Goal: Communication & Community: Answer question/provide support

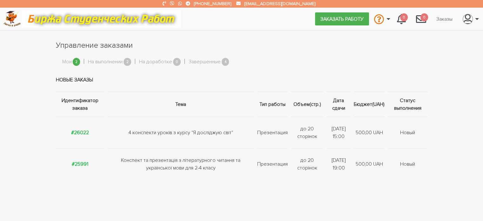
click at [159, 160] on td "Конспект та презентація з літературного читання та української мови для 2-4 кла…" at bounding box center [180, 163] width 149 height 31
click at [86, 163] on strong "#25991" at bounding box center [80, 164] width 16 height 6
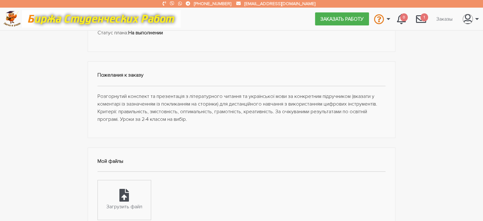
scroll to position [127, 0]
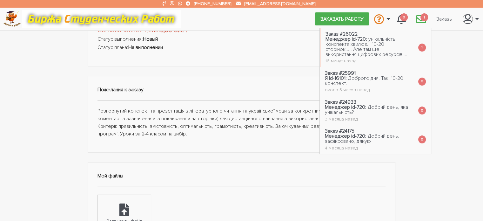
click at [419, 18] on icon "\a \a 1\a" at bounding box center [421, 19] width 10 height 10
click at [373, 44] on span "унікальність конспекта хвилює. і 10-20 сторінок..... Але там ще використання ци…" at bounding box center [366, 47] width 82 height 22
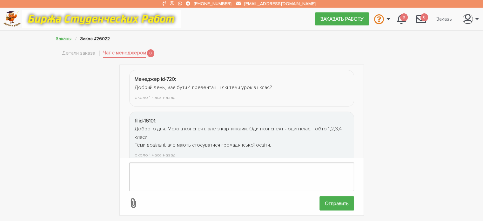
scroll to position [197, 0]
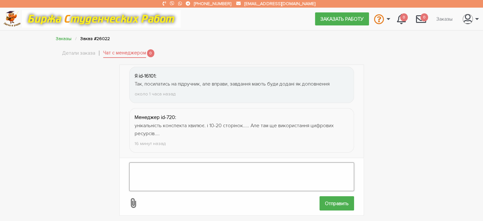
click at [170, 168] on textarea at bounding box center [241, 176] width 225 height 29
click at [152, 166] on textarea "Скажу чесно, уроки для" at bounding box center [241, 176] width 225 height 29
click at [193, 165] on textarea "Скажу чесно, уроки для" at bounding box center [241, 176] width 225 height 29
drag, startPoint x: 296, startPoint y: 163, endPoint x: 300, endPoint y: 162, distance: 3.2
click at [297, 163] on textarea "Скажу чесно, уроки для університету, і викладач, сама не знає що вона"хоче"." at bounding box center [241, 176] width 225 height 29
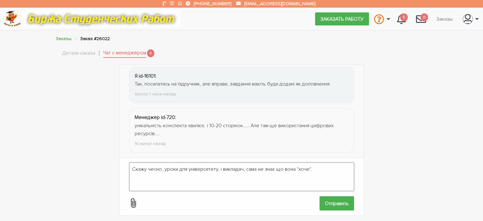
click at [320, 163] on textarea "Скажу чесно, уроки для університету, і викладач, сама не знає що вона "хоче"." at bounding box center [241, 176] width 225 height 29
click at [332, 164] on textarea "Скажу чесно, уроки для університету, і викладач, сама не знає що вона "хоче". Г…" at bounding box center [241, 176] width 225 height 29
click at [171, 172] on textarea "Скажу чесно, уроки для університету, і викладач, сама не знає що вона "хоче". Г…" at bounding box center [241, 176] width 225 height 29
type textarea "Скажу чесно, уроки для університету, і викладач, сама не знає що вона "хоче". Г…"
click at [335, 198] on input "Отправить" at bounding box center [336, 203] width 35 height 14
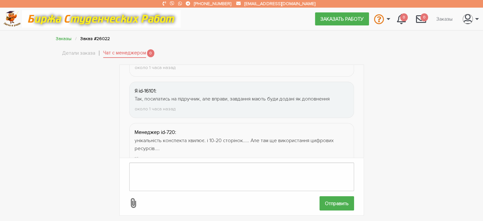
scroll to position [247, 0]
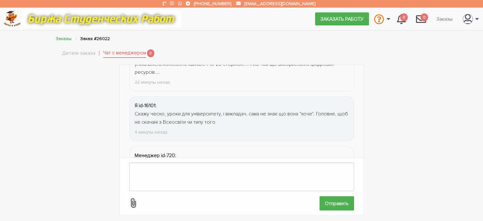
scroll to position [288, 0]
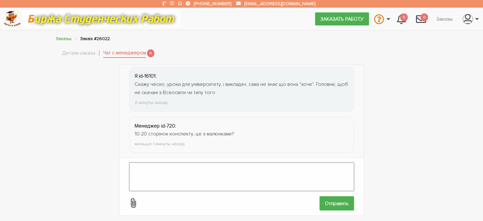
click at [145, 165] on textarea at bounding box center [241, 176] width 225 height 29
click at [84, 52] on link "Детали заказа" at bounding box center [78, 53] width 33 height 8
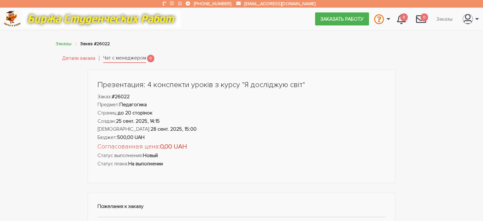
click at [130, 60] on link "Чат с менеджером" at bounding box center [124, 58] width 43 height 9
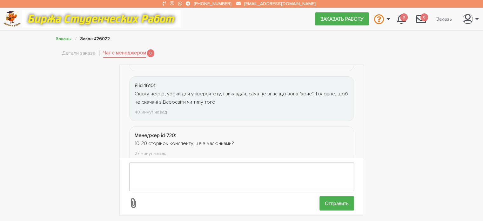
scroll to position [288, 0]
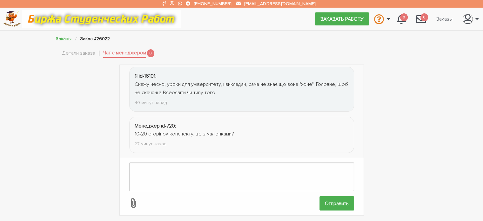
click at [414, 102] on div "Менеджер id-720: Добрий день, має бути 4 презентації і які теми уроків і клас? …" at bounding box center [241, 139] width 381 height 151
click at [426, 44] on div "Заказы Заказ #26022 Детали заказа Чат с менеджером 0" at bounding box center [241, 50] width 381 height 30
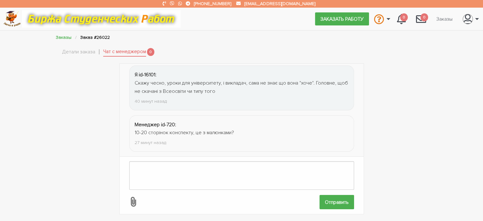
scroll to position [1, 0]
